Goal: Task Accomplishment & Management: Use online tool/utility

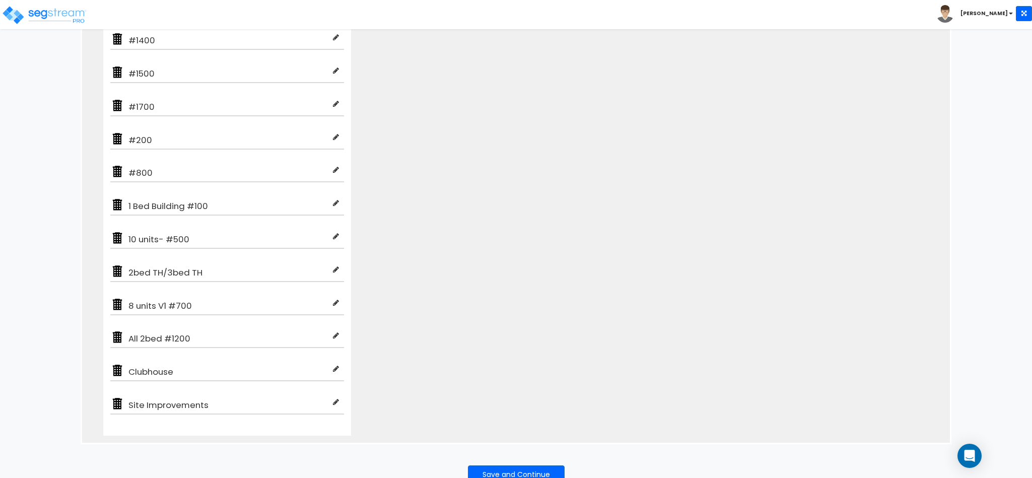
scroll to position [453, 0]
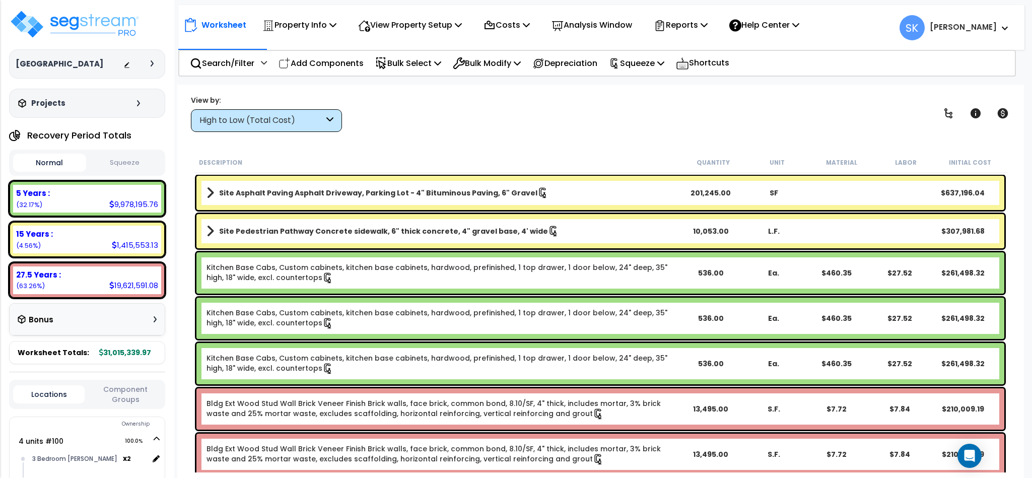
click at [126, 162] on button "Squeeze" at bounding box center [125, 163] width 73 height 18
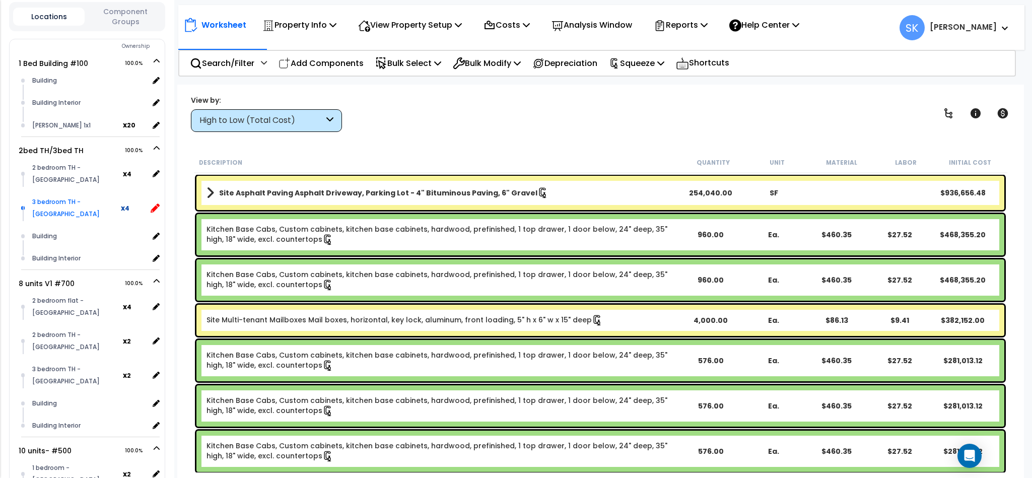
scroll to position [302, 0]
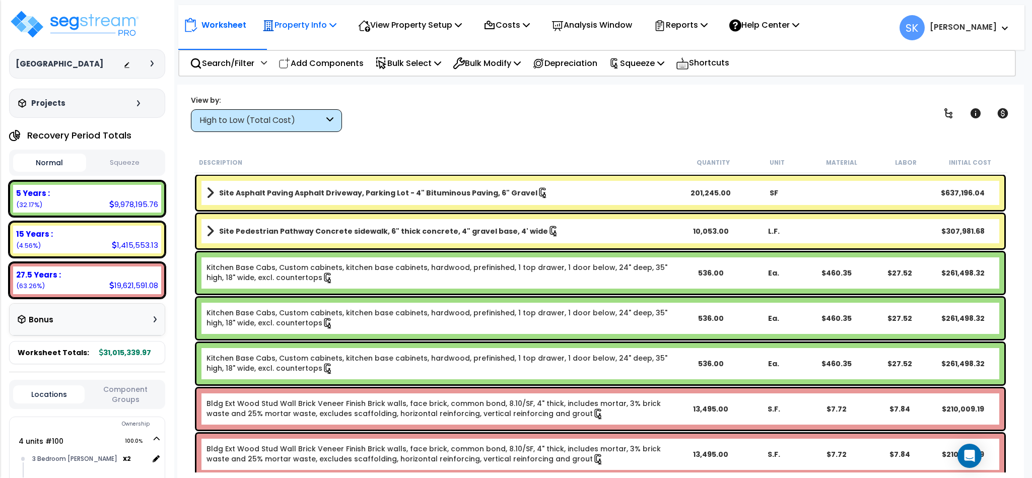
click at [285, 26] on p "Property Info" at bounding box center [299, 25] width 74 height 14
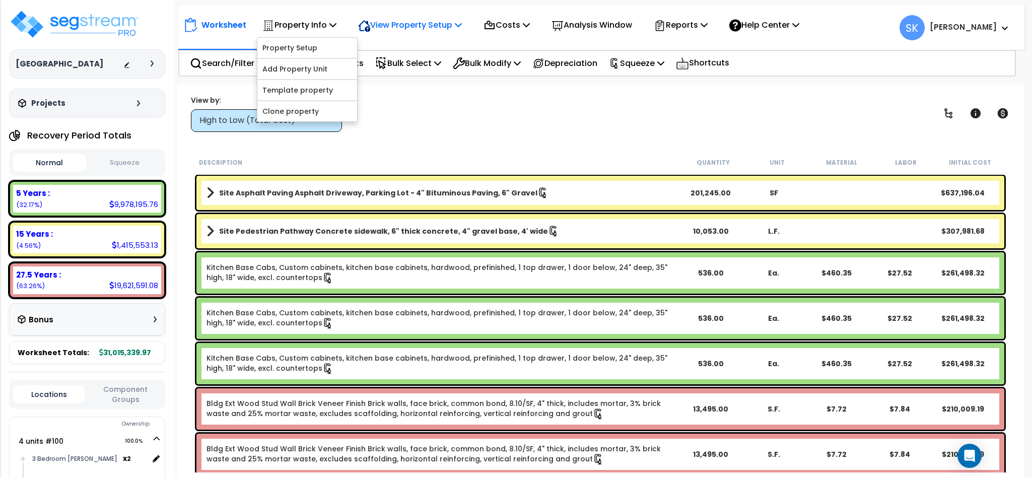
click at [401, 26] on p "View Property Setup" at bounding box center [410, 25] width 104 height 14
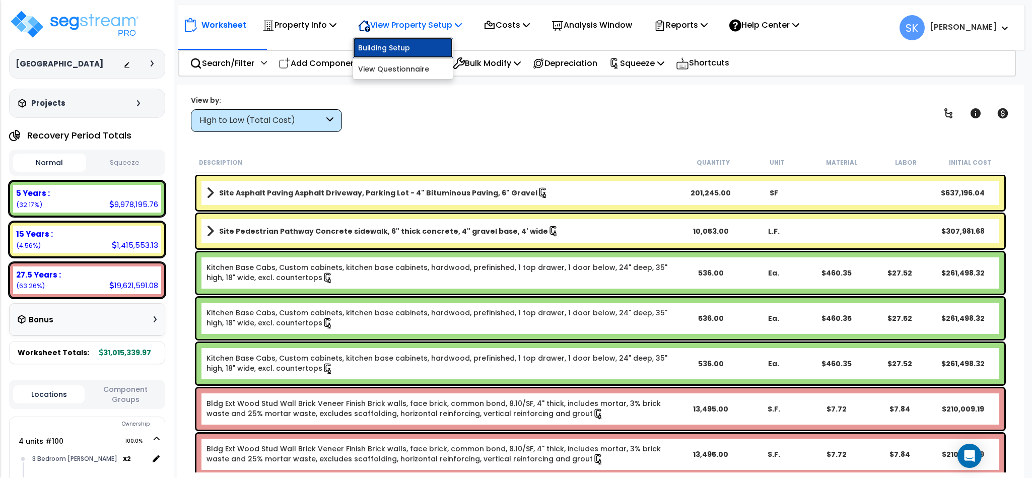
click at [399, 45] on link "Building Setup" at bounding box center [403, 48] width 100 height 20
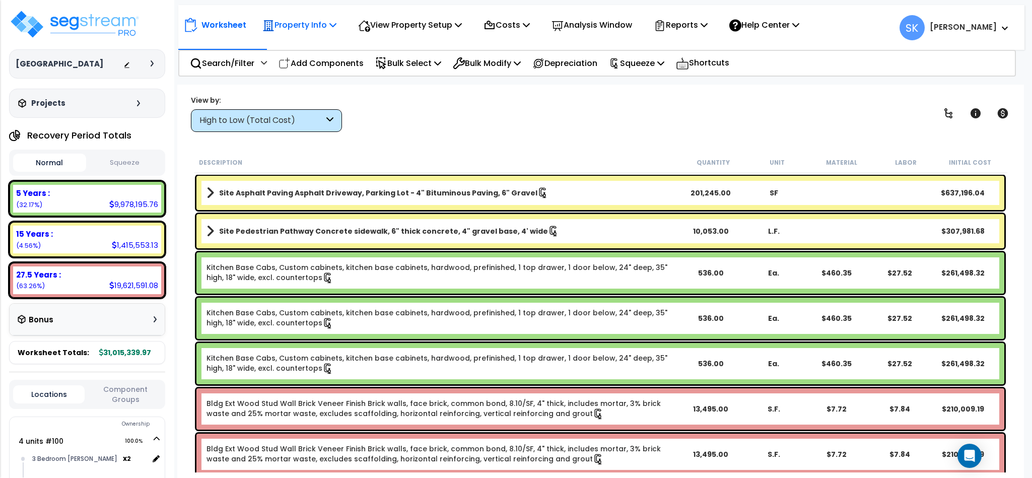
click at [312, 24] on p "Property Info" at bounding box center [299, 25] width 74 height 14
click at [306, 46] on link "Property Setup" at bounding box center [307, 48] width 100 height 20
click at [1000, 113] on icon at bounding box center [1002, 113] width 11 height 10
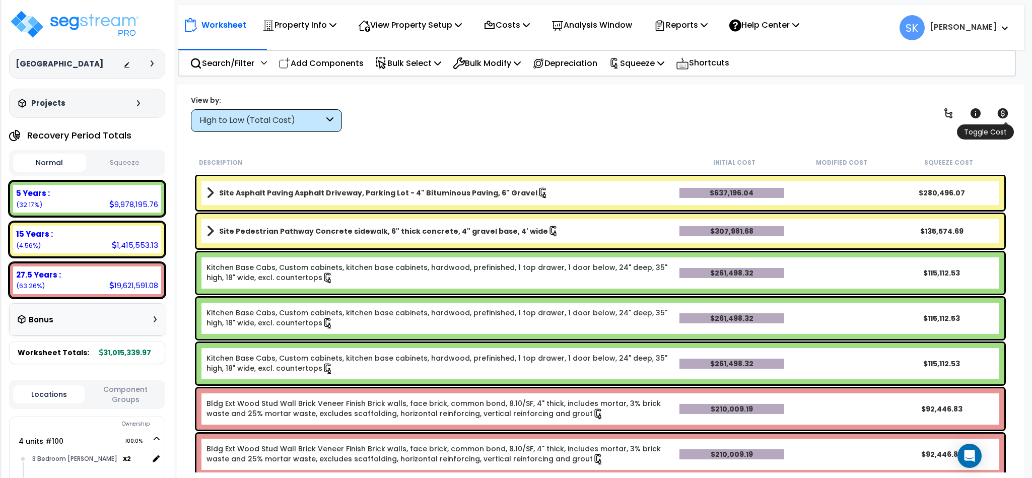
click at [1000, 113] on icon at bounding box center [1002, 113] width 11 height 10
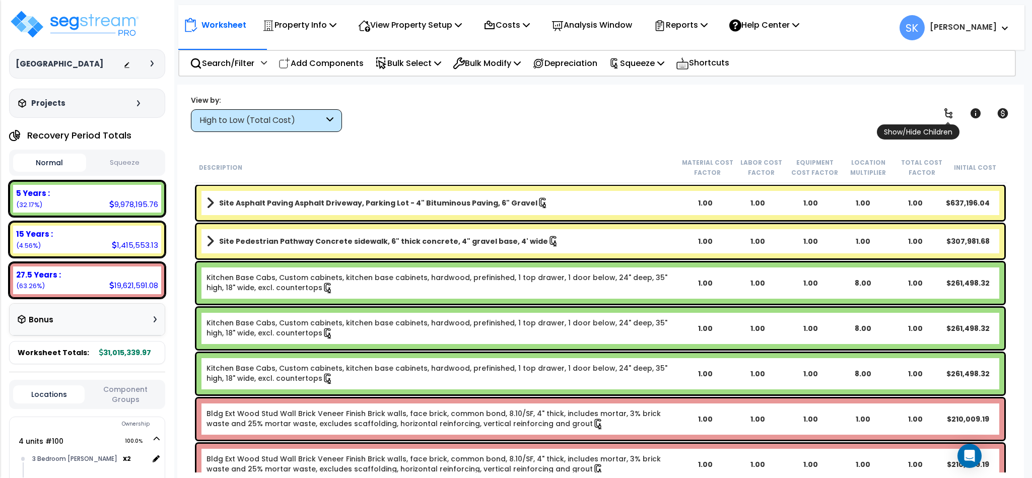
click at [949, 110] on icon at bounding box center [948, 113] width 12 height 12
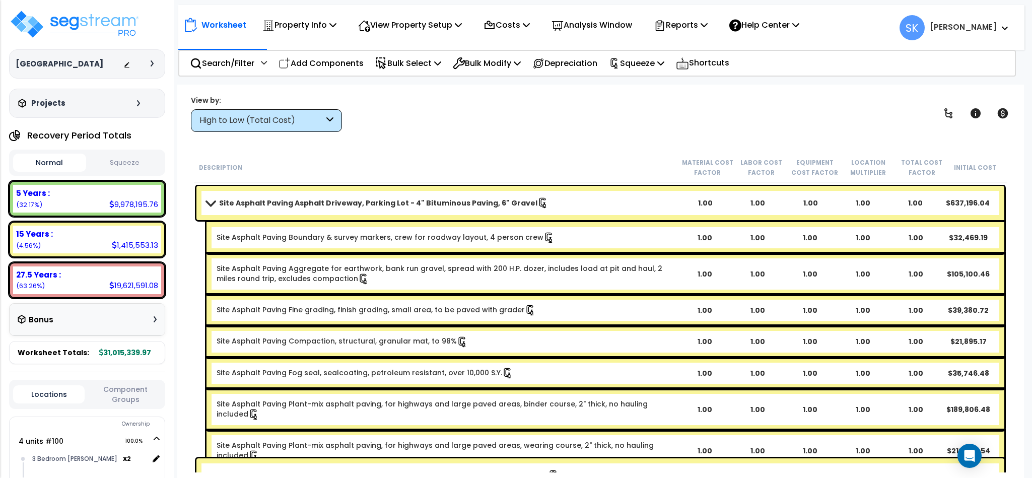
click at [104, 168] on button "Squeeze" at bounding box center [125, 163] width 73 height 18
click at [301, 21] on p "Property Info" at bounding box center [299, 25] width 74 height 14
click at [603, 25] on p "Analysis Window" at bounding box center [592, 25] width 81 height 14
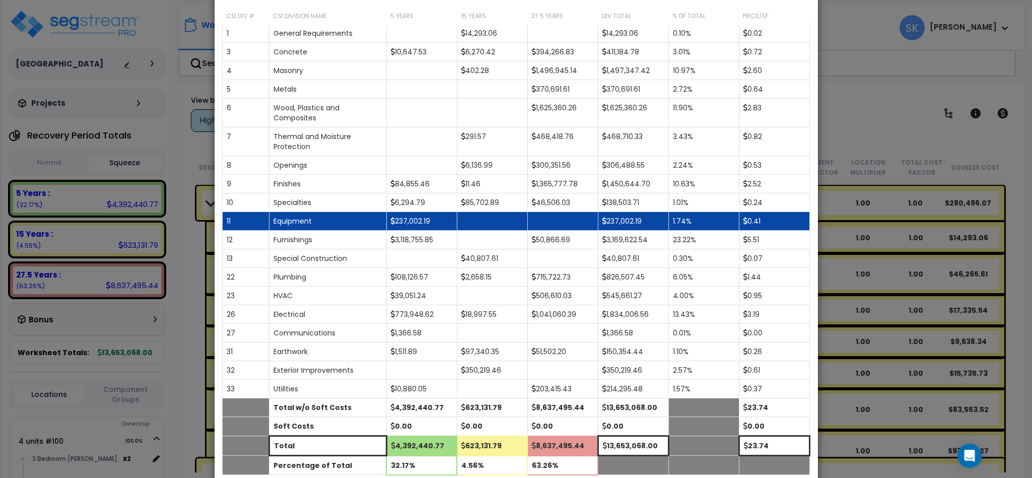
scroll to position [147, 0]
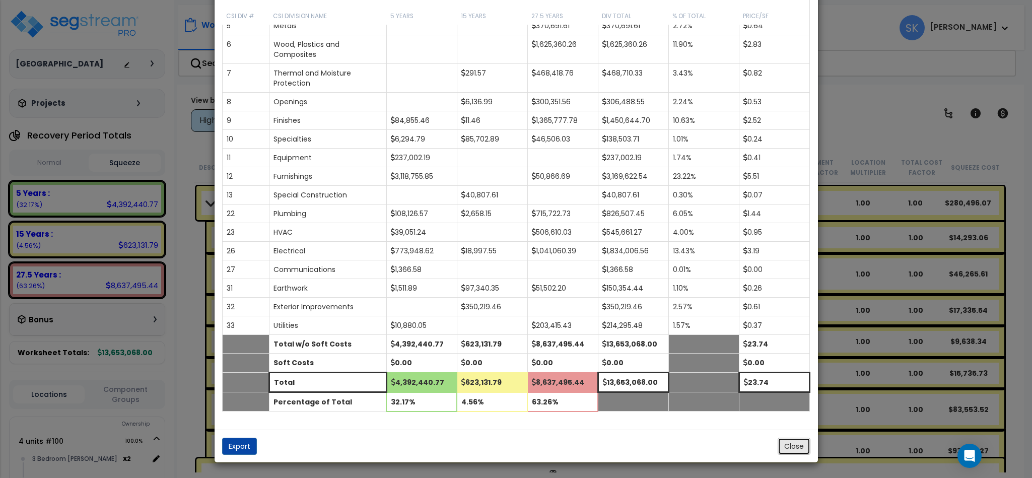
click at [799, 449] on button "Close" at bounding box center [794, 446] width 33 height 17
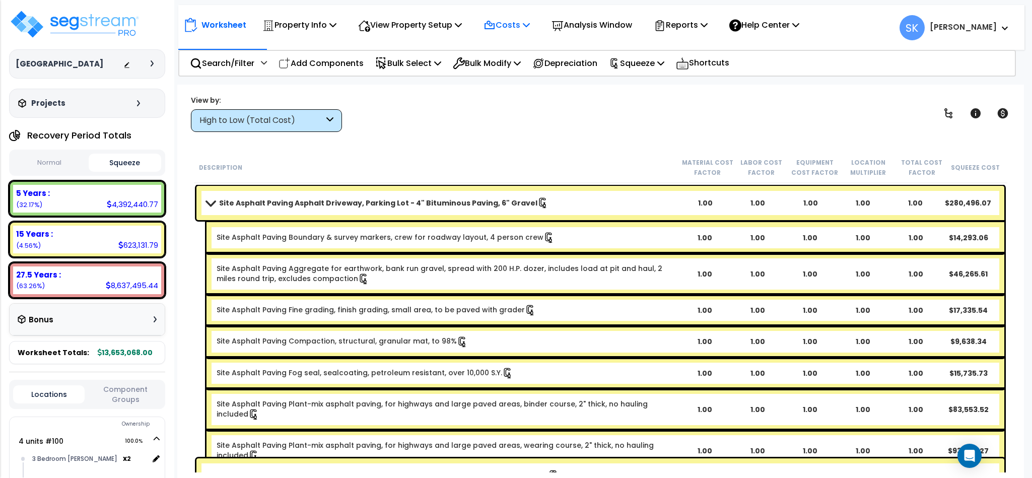
click at [518, 30] on p "Costs" at bounding box center [507, 25] width 46 height 14
click at [413, 26] on p "View Property Setup" at bounding box center [410, 25] width 104 height 14
click at [316, 30] on p "Property Info" at bounding box center [299, 25] width 74 height 14
click at [243, 29] on p "Worksheet" at bounding box center [223, 25] width 45 height 14
click at [93, 66] on div "[GEOGRAPHIC_DATA]" at bounding box center [87, 64] width 143 height 10
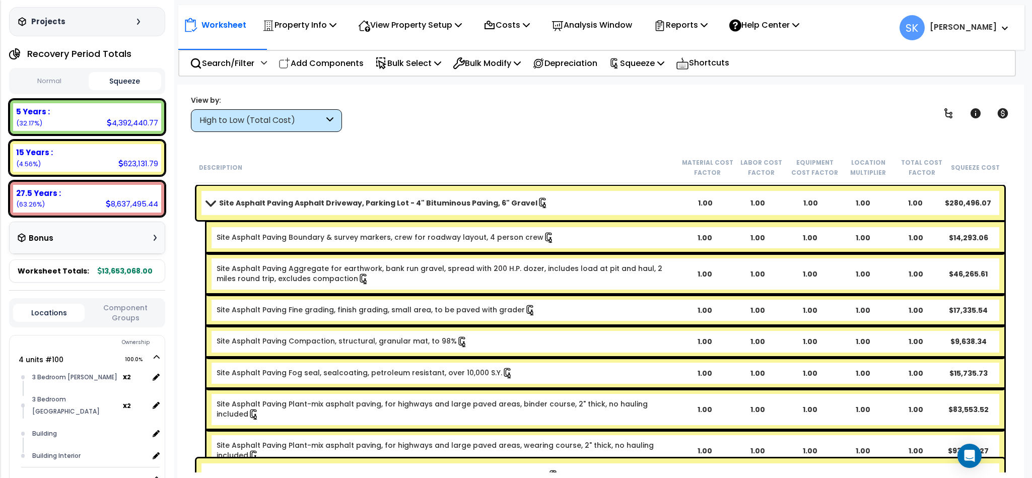
scroll to position [0, 0]
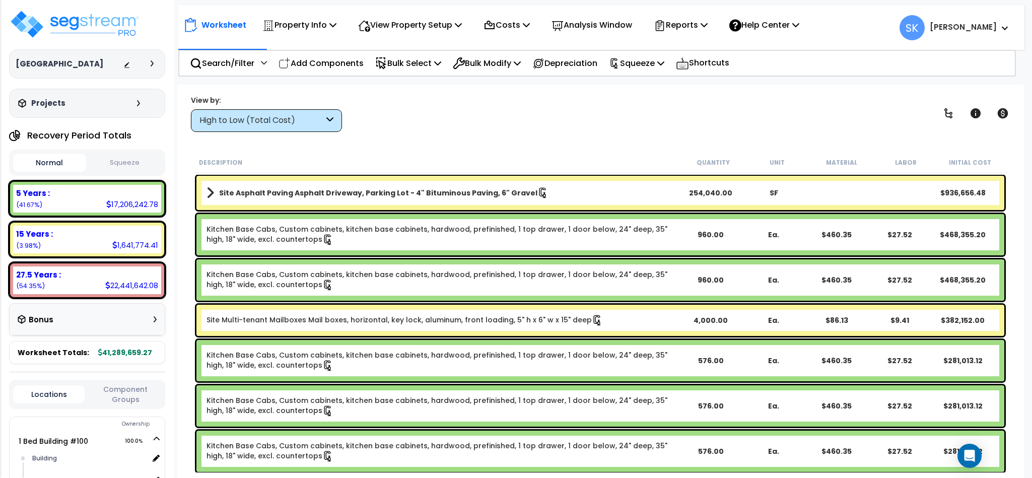
click at [109, 170] on button "Squeeze" at bounding box center [125, 163] width 73 height 18
click at [288, 31] on p "Property Info" at bounding box center [299, 25] width 74 height 14
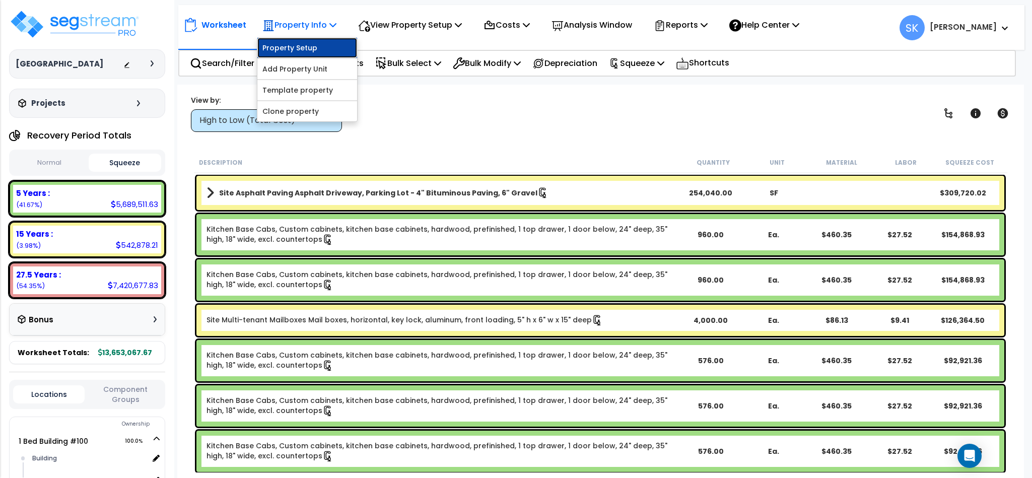
click at [296, 47] on link "Property Setup" at bounding box center [307, 48] width 100 height 20
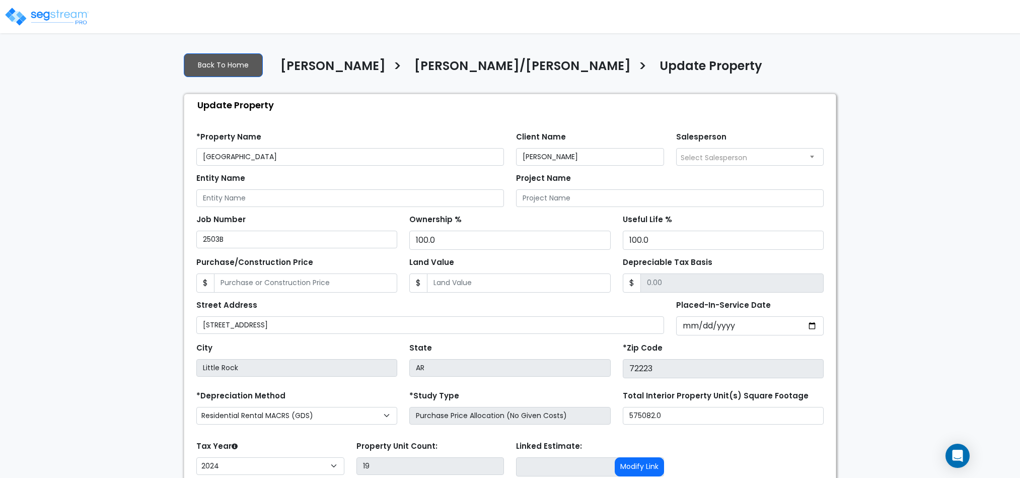
select select "2024"
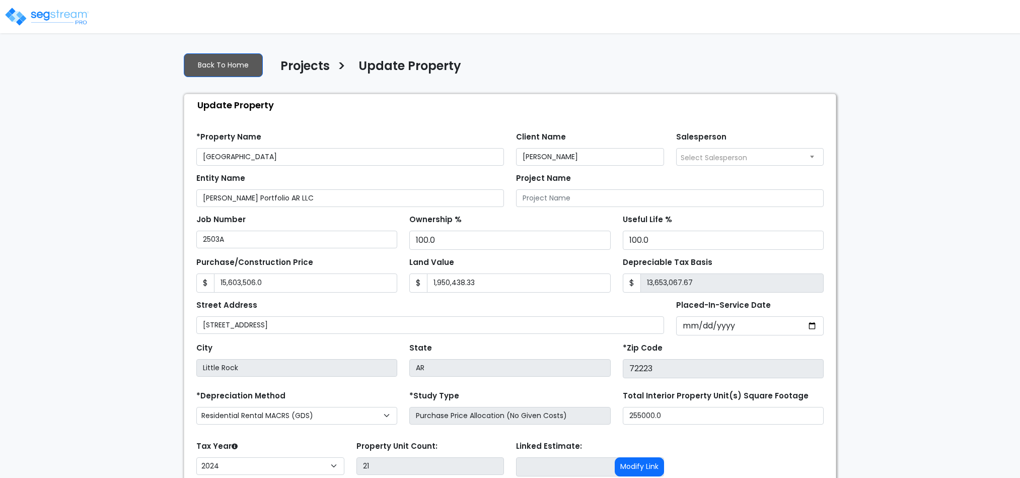
select select "2024"
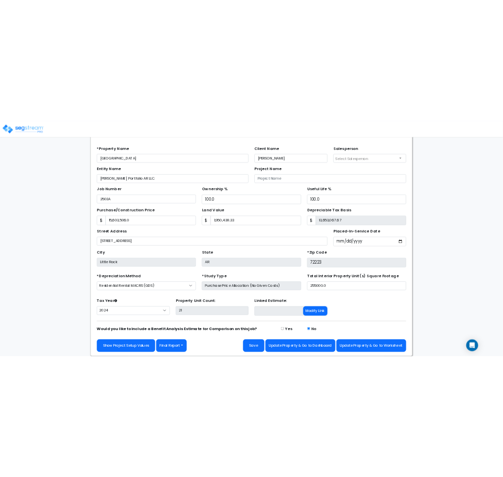
scroll to position [9, 0]
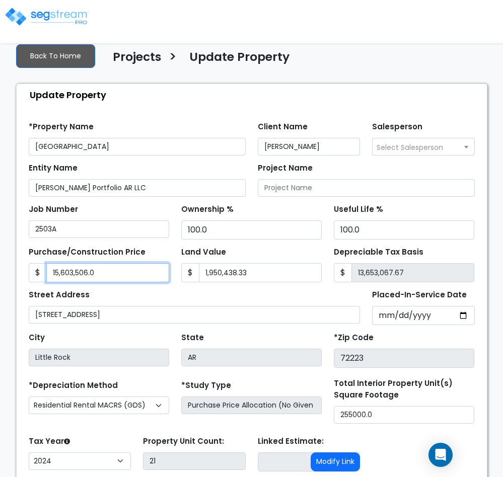
click at [59, 276] on input "15,603,506.0" at bounding box center [107, 272] width 123 height 19
type input "1"
type input "-1,950,437.33"
type input "16"
type input "-1,950,422.33"
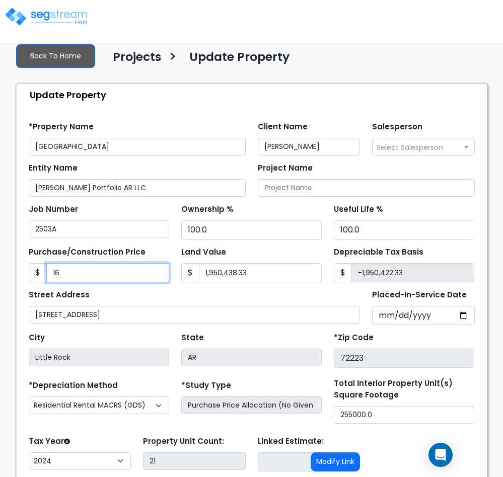
type input "166"
type input "-1,950,272.33"
type input "1664"
type input "-1,948,774.33"
type input "1,6642"
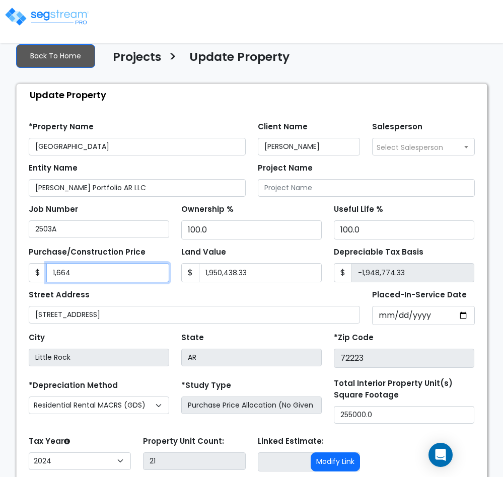
type input "-1,933,796.33"
type input "16,6425"
type input "-1,784,013.33"
type input "166,4250"
type input "-286,188.33"
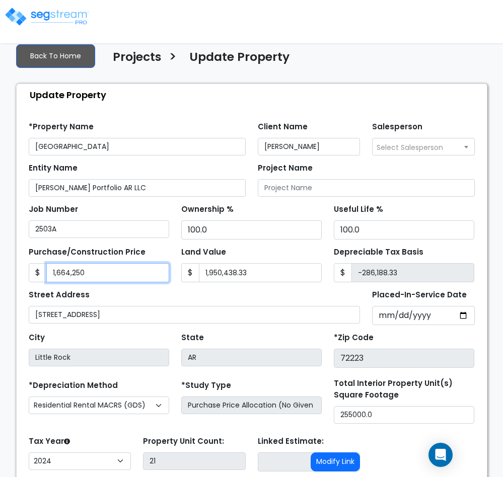
type input "1,664,2500"
type input "14,692,061.67"
type input "16,642,500"
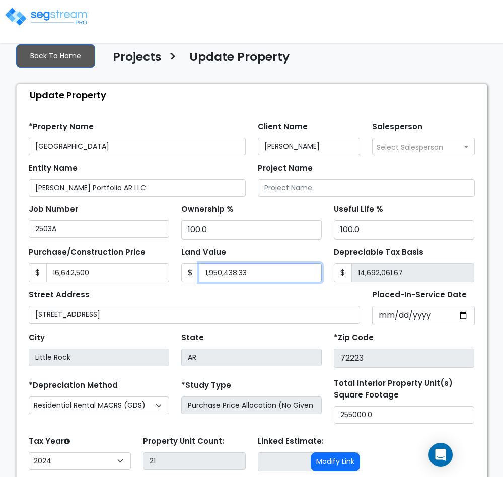
click at [260, 269] on input "1,950,438.33" at bounding box center [260, 272] width 123 height 19
type input "2"
type input "16,642,498.00"
type input "20"
type input "16,642,480.00"
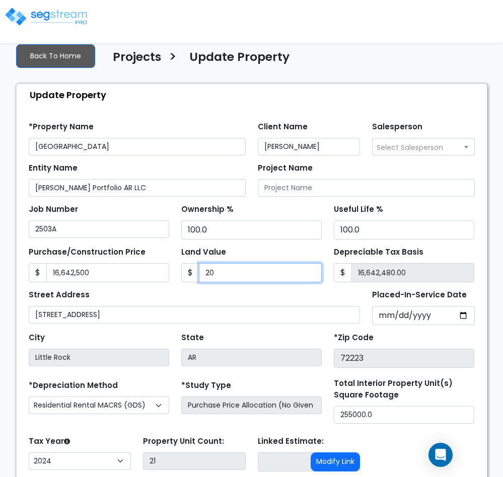
type input "208"
type input "16,642,292.00"
type input "2080"
type input "16,640,420.00"
type input "2,0802"
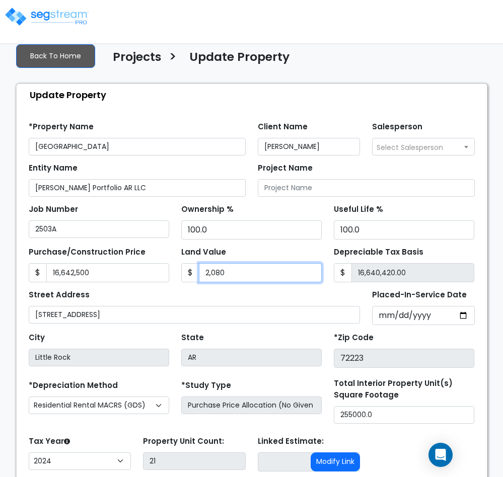
type input "16,621,698.00"
type input "20,8021"
type input "16,434,479.00"
type input "208,0213"
type input "14,562,287.00"
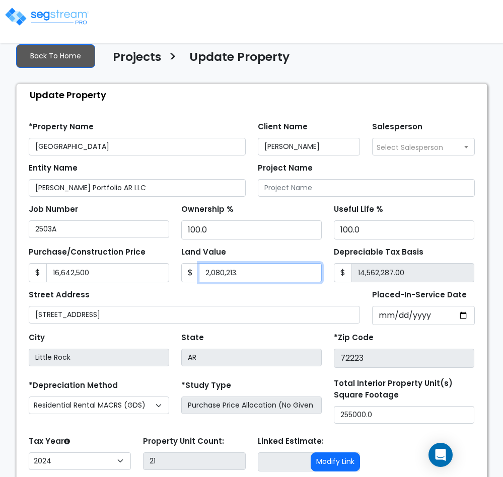
type input "2,080,213.5"
type input "14,562,286.50"
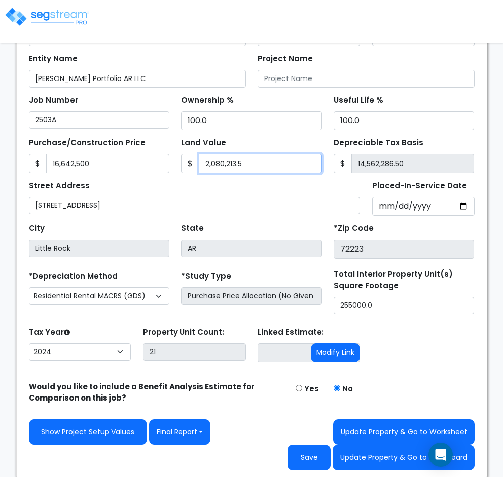
scroll to position [127, 0]
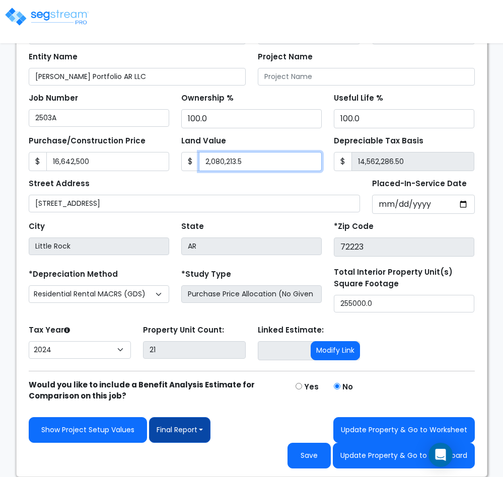
type input "2,080,213.5"
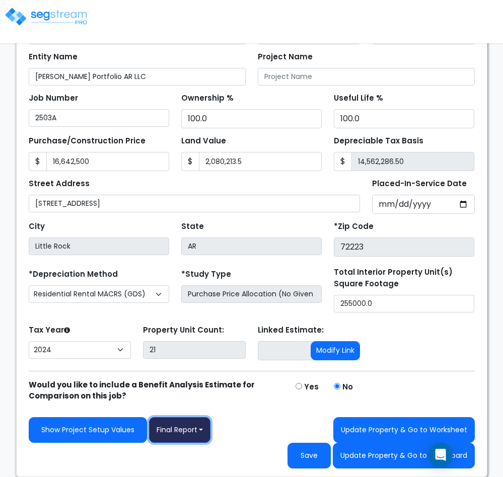
click at [206, 419] on button "Final Report" at bounding box center [180, 431] width 62 height 26
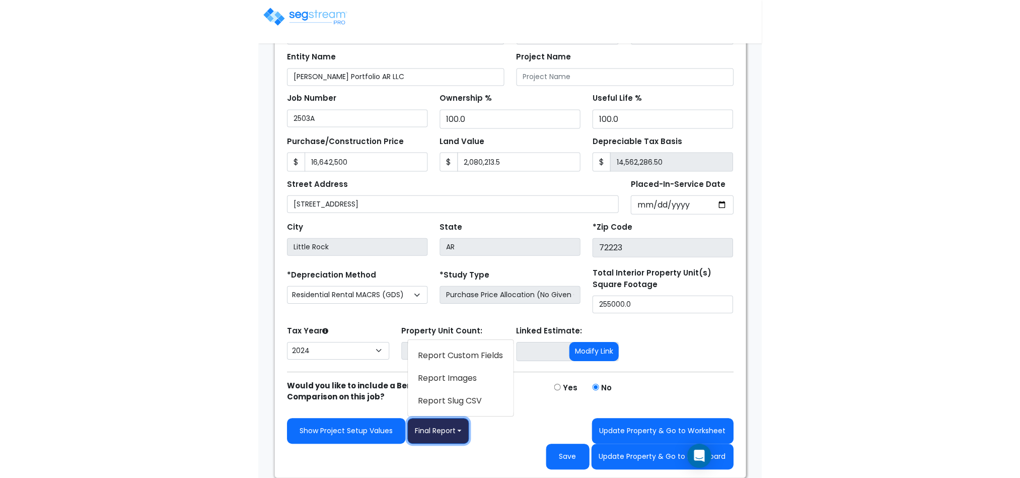
scroll to position [85, 0]
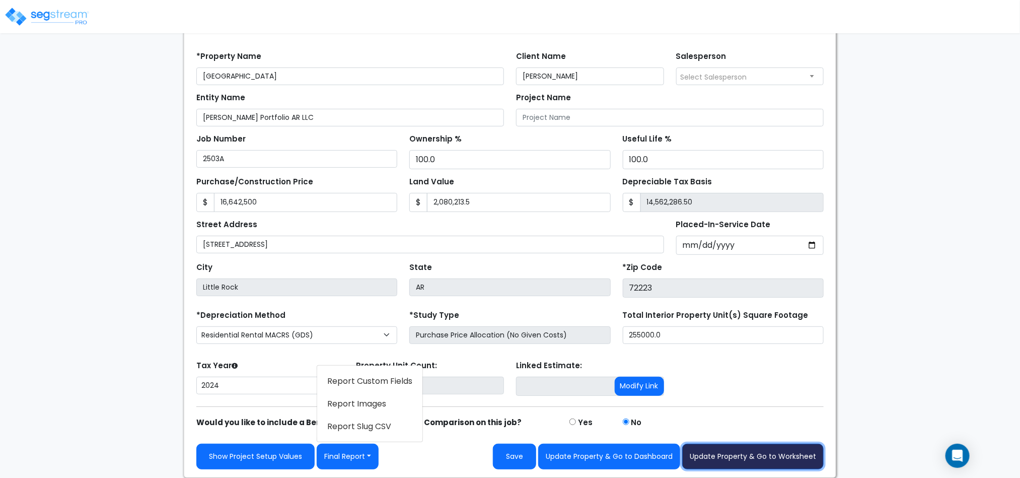
click at [747, 458] on button "Update Property & Go to Worksheet" at bounding box center [753, 457] width 142 height 26
type input "16642500"
type input "2080213.5"
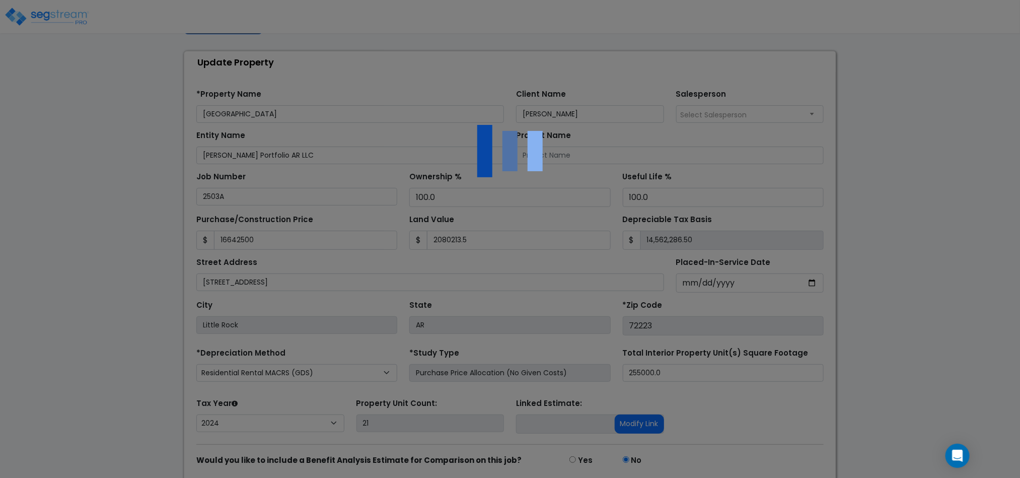
scroll to position [0, 0]
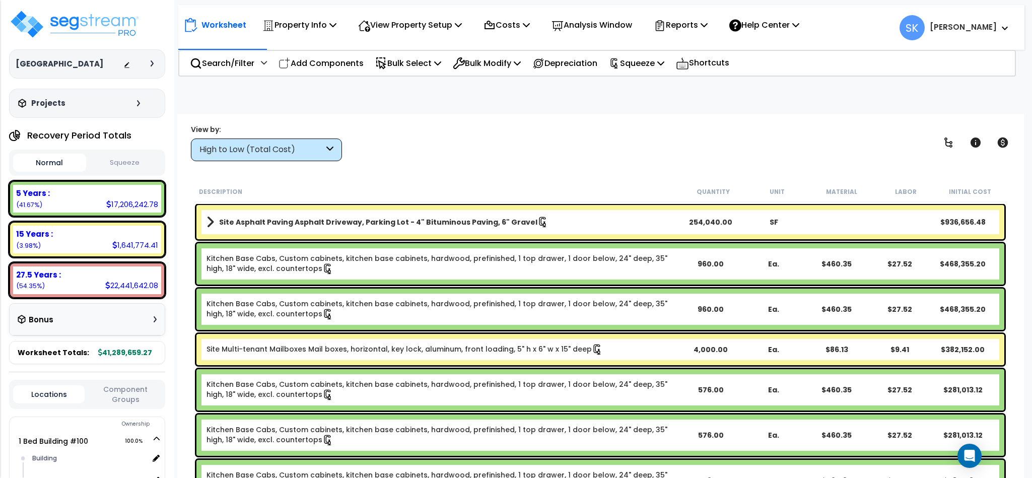
click at [108, 157] on button "Squeeze" at bounding box center [125, 163] width 73 height 18
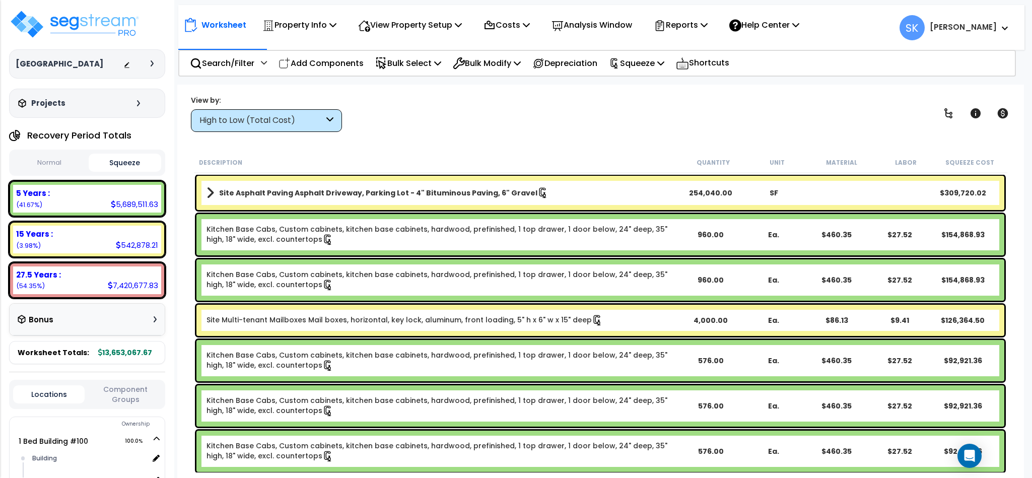
click at [41, 158] on button "Normal" at bounding box center [49, 163] width 73 height 18
click at [651, 65] on p "Squeeze" at bounding box center [636, 63] width 55 height 14
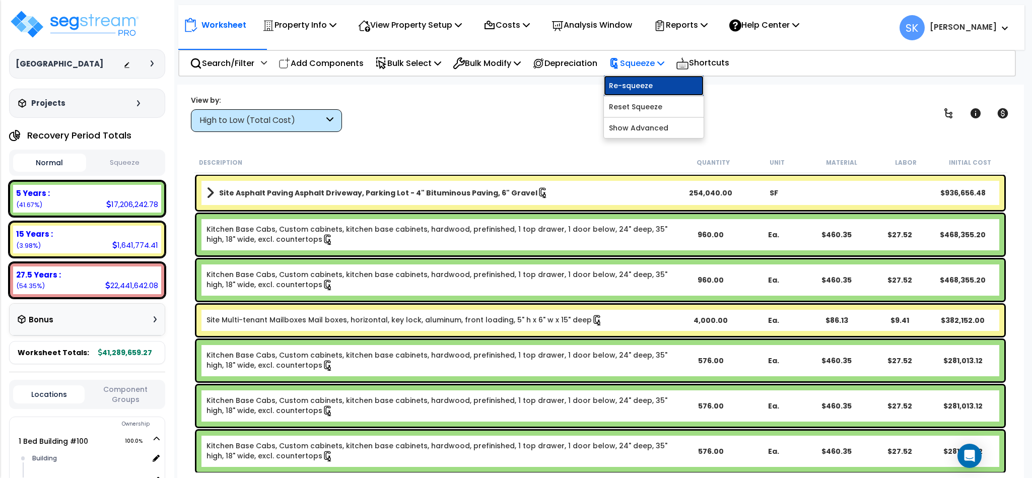
click at [656, 89] on link "Re-squeeze" at bounding box center [654, 86] width 100 height 20
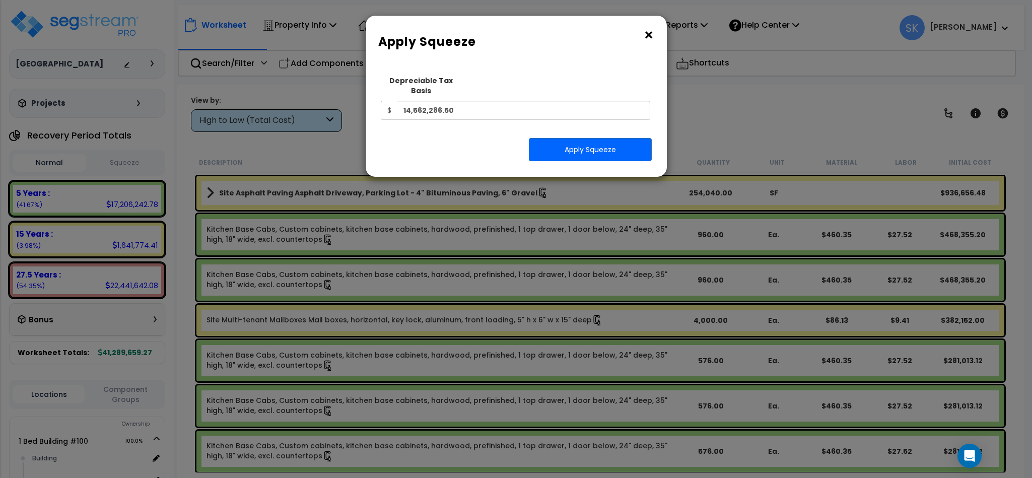
click at [647, 34] on button "×" at bounding box center [648, 35] width 11 height 16
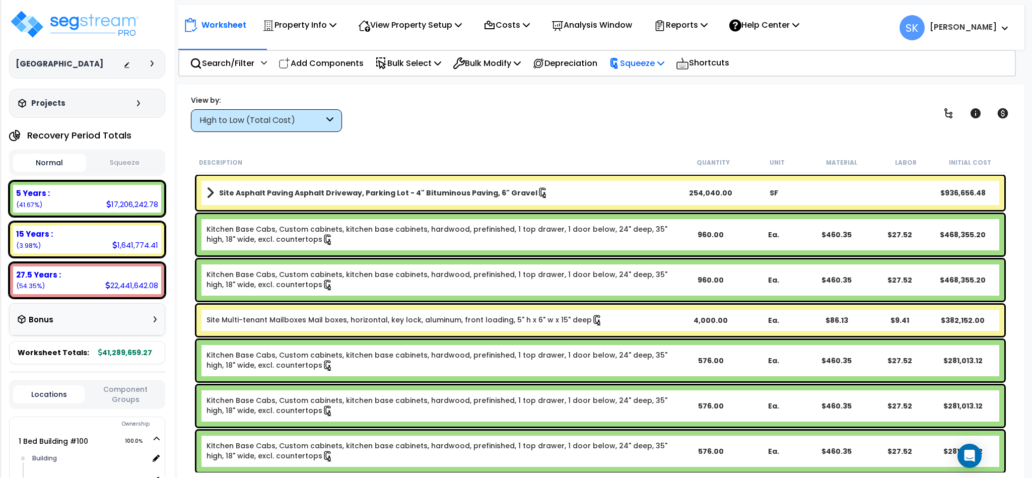
click at [660, 59] on p "Squeeze" at bounding box center [636, 63] width 55 height 14
click at [663, 100] on link "Reset Squeeze" at bounding box center [654, 107] width 100 height 20
click at [138, 168] on button "Squeeze" at bounding box center [125, 163] width 73 height 18
click at [49, 160] on button "Normal" at bounding box center [49, 163] width 73 height 18
click at [583, 154] on div "Description Quantity Unit Material Labor Initial Cost" at bounding box center [600, 162] width 813 height 21
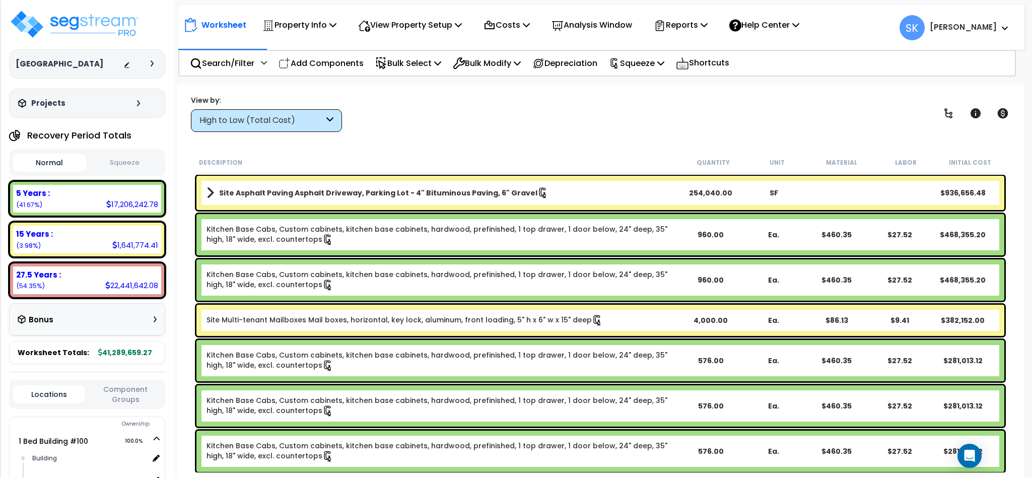
click at [150, 232] on div "15 Years :" at bounding box center [87, 234] width 142 height 11
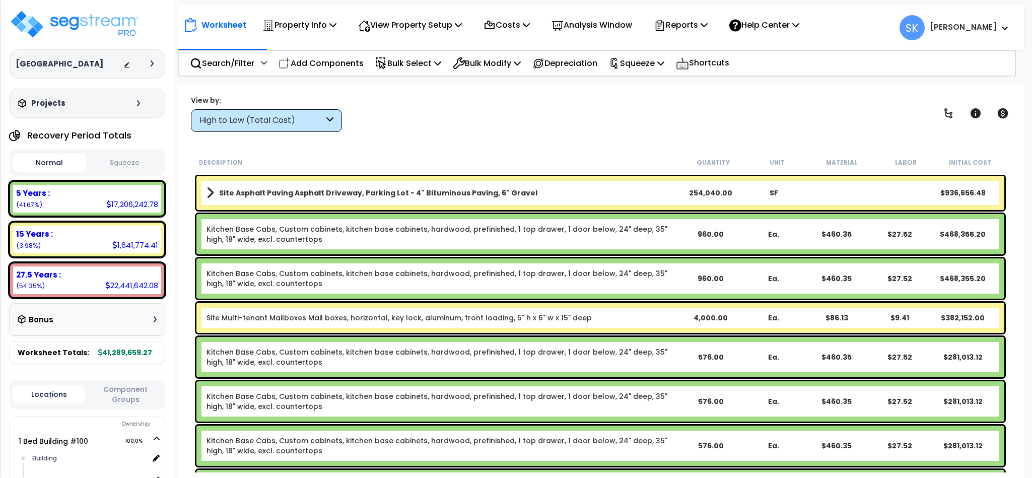
click at [115, 310] on div "Bonus" at bounding box center [87, 320] width 139 height 20
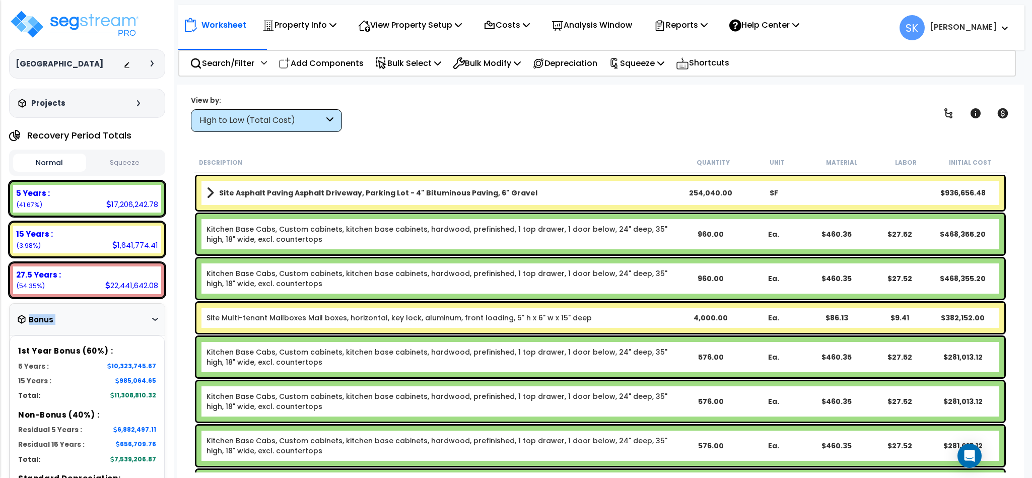
click at [115, 310] on div "Bonus" at bounding box center [87, 320] width 139 height 20
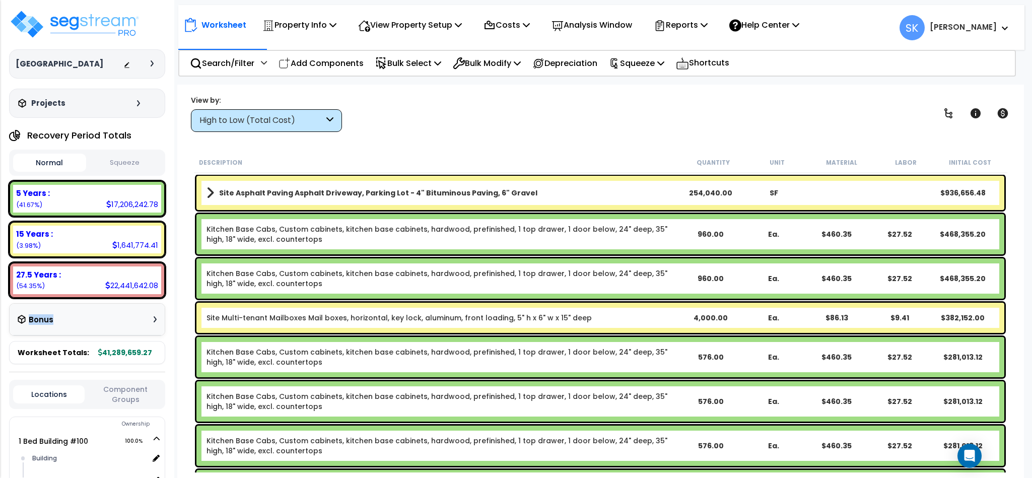
click at [115, 310] on div "Bonus" at bounding box center [87, 320] width 139 height 20
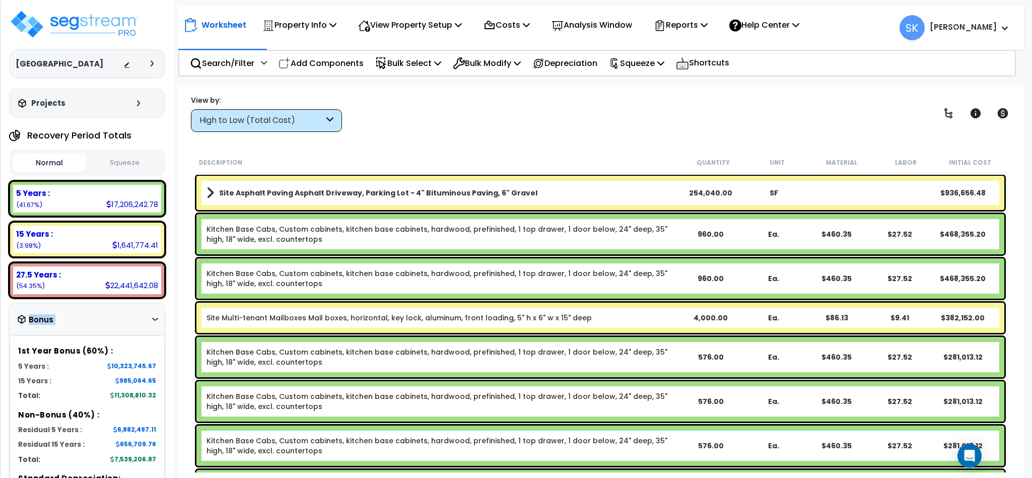
click at [118, 300] on div "Recovery Period Totals Normal Squeeze 5 Years : 17,206,242.78 (41.67%) 7 Years …" at bounding box center [87, 331] width 156 height 412
click at [91, 289] on div "27.5 Years : 22,441,642.08 (54.35%)" at bounding box center [87, 280] width 148 height 28
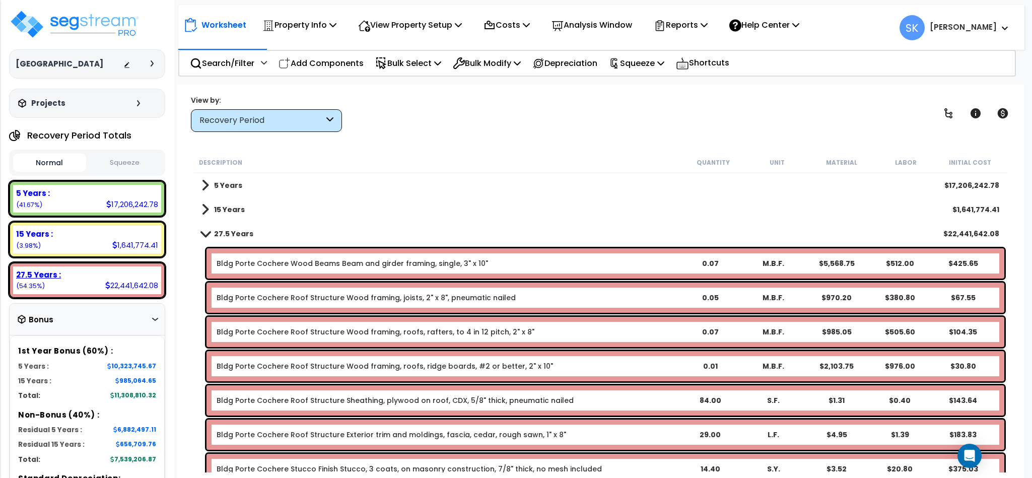
click at [91, 289] on div "27.5 Years : 22,441,642.08 (54.35%)" at bounding box center [87, 280] width 148 height 28
click at [642, 61] on p "Squeeze" at bounding box center [636, 63] width 55 height 14
click at [639, 85] on link "Squeeze" at bounding box center [654, 86] width 100 height 20
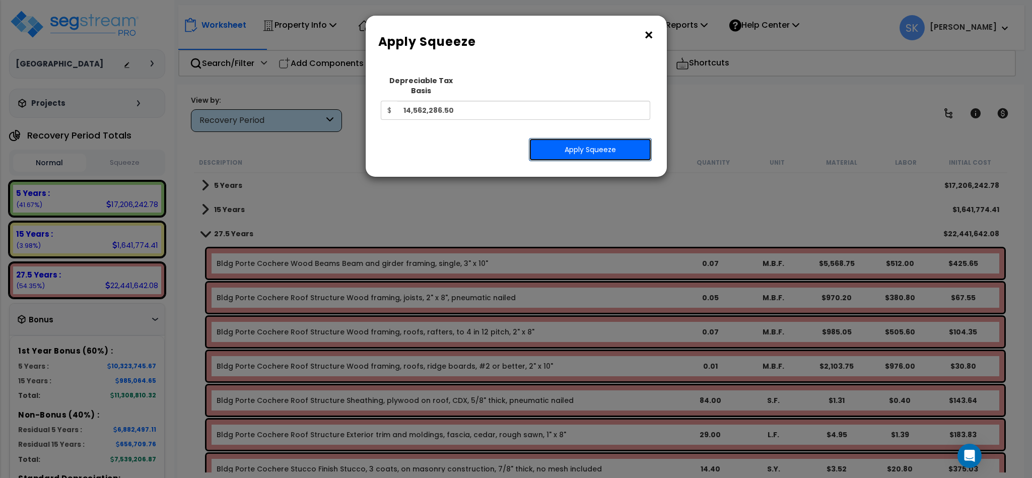
click at [578, 140] on button "Apply Squeeze" at bounding box center [590, 149] width 123 height 23
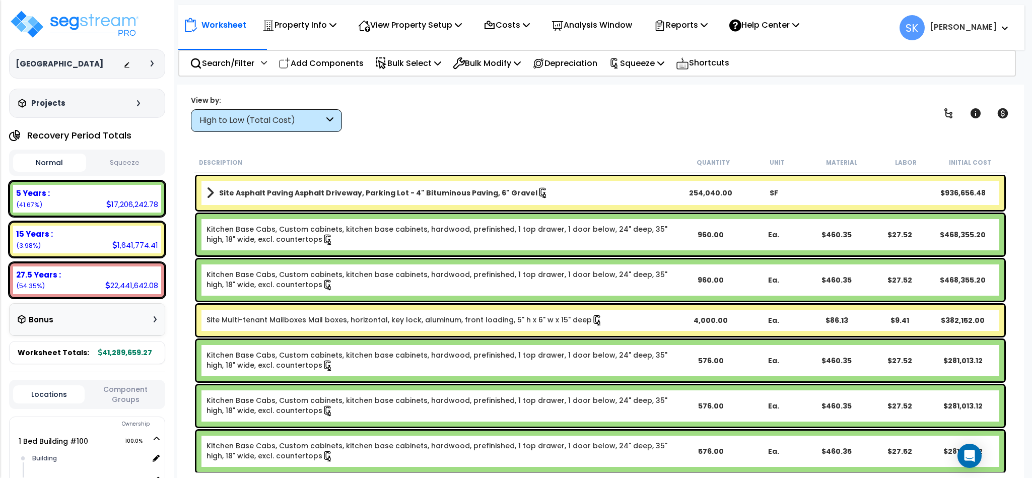
click at [121, 159] on button "Squeeze" at bounding box center [125, 163] width 73 height 18
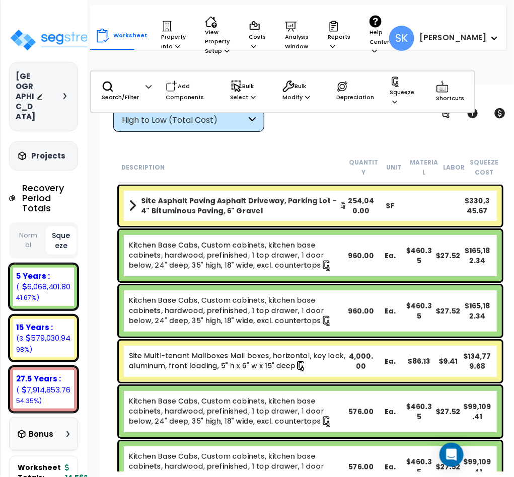
click at [41, 306] on div "5 Years : 6,068,401.80 (41.67%)" at bounding box center [43, 287] width 61 height 38
